Goal: Use online tool/utility: Utilize a website feature to perform a specific function

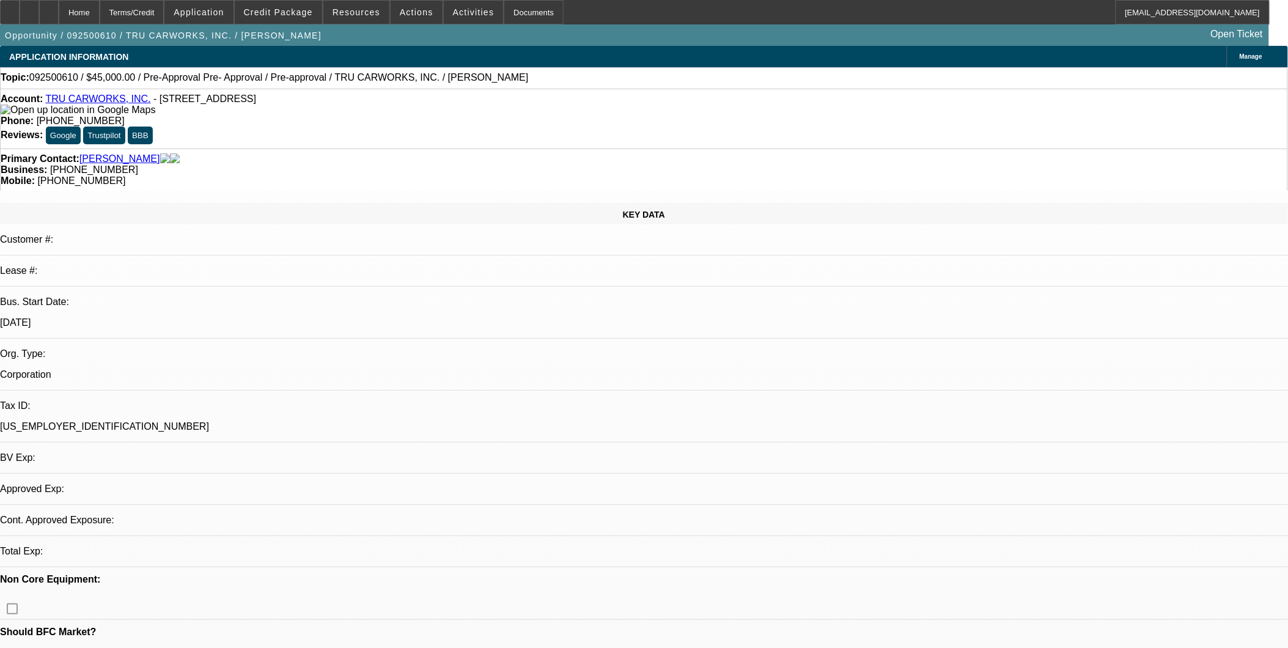
select select "0.1"
select select "0"
select select "0.1"
select select "0"
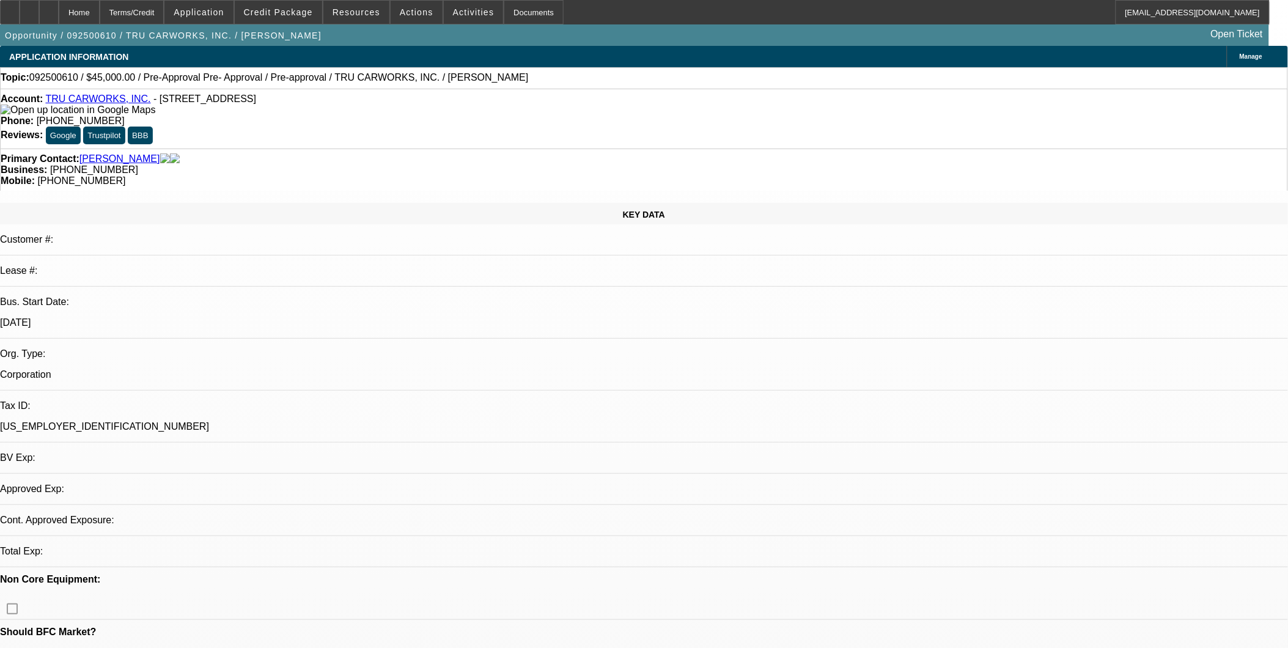
select select "0"
select select "1"
select select "6"
select select "1"
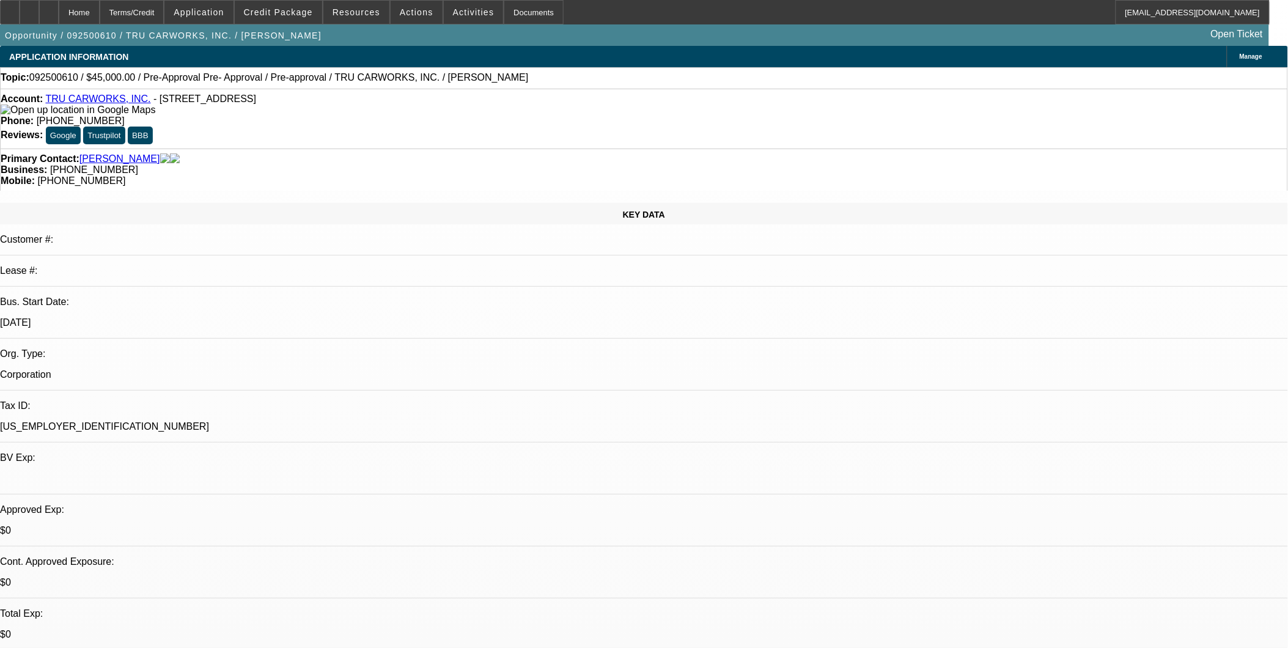
select select "1"
select select "6"
